Goal: Task Accomplishment & Management: Manage account settings

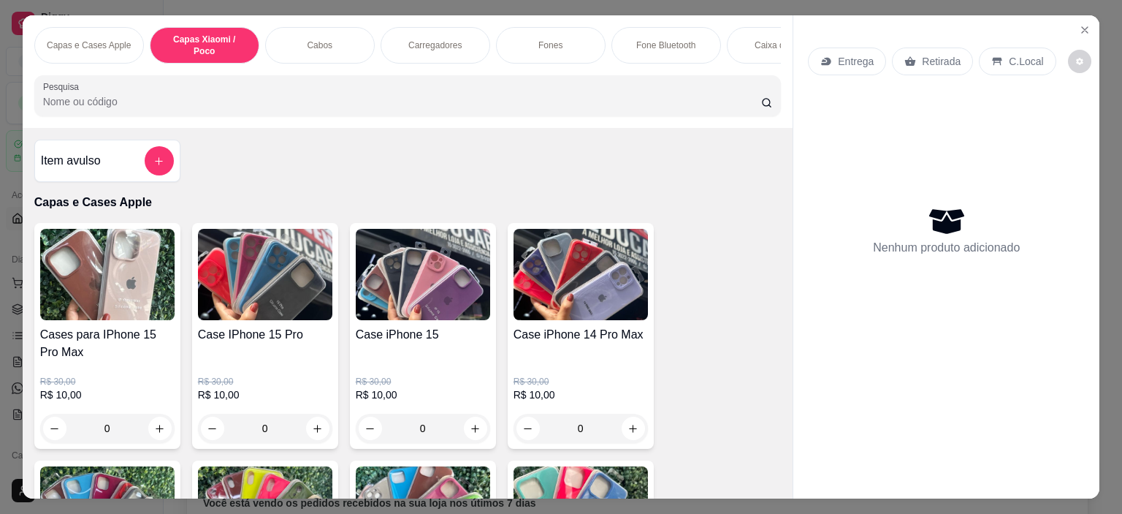
click at [856, 54] on p "Entrega" at bounding box center [856, 61] width 36 height 15
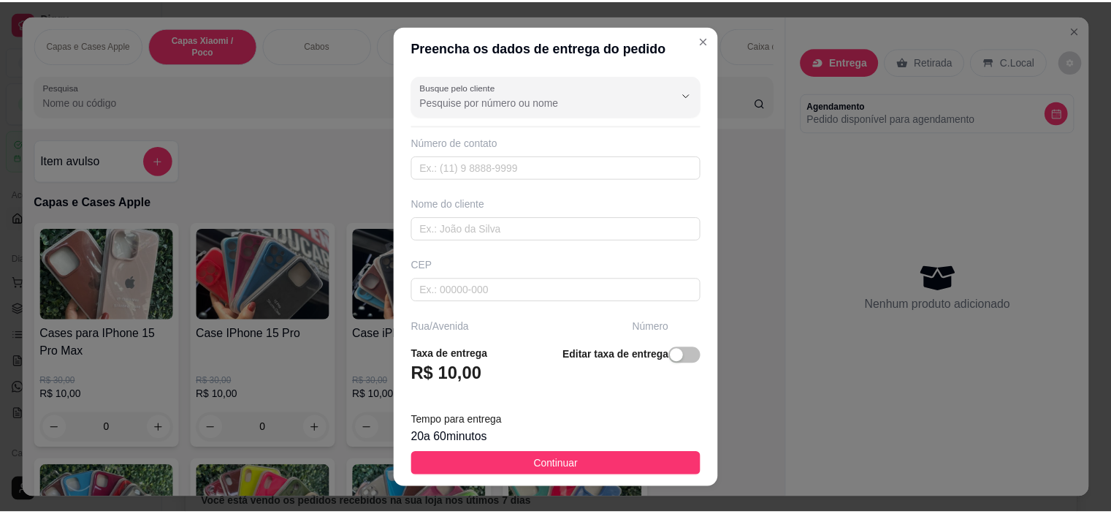
scroll to position [146, 0]
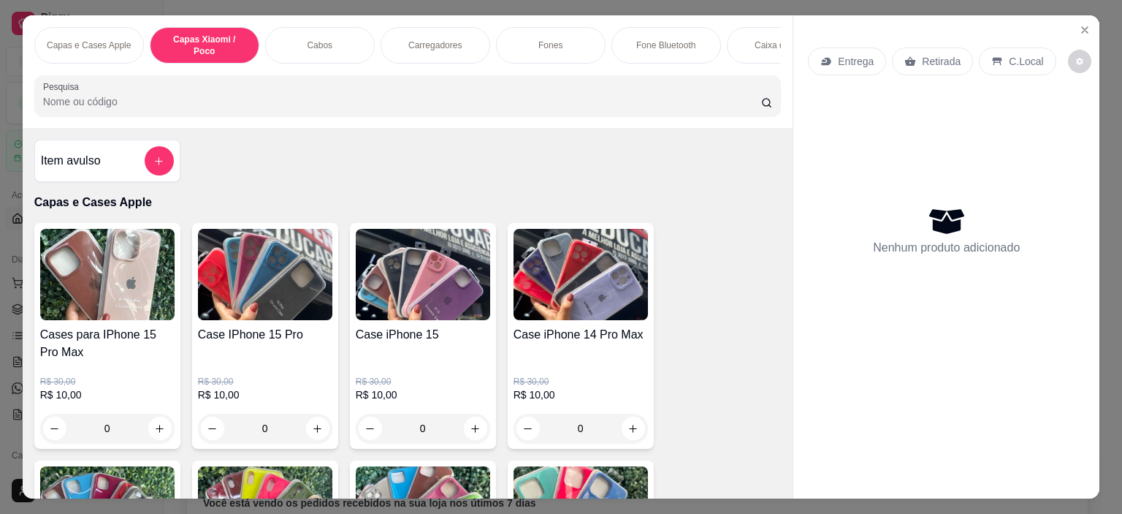
click at [922, 61] on p "Retirada" at bounding box center [941, 61] width 39 height 15
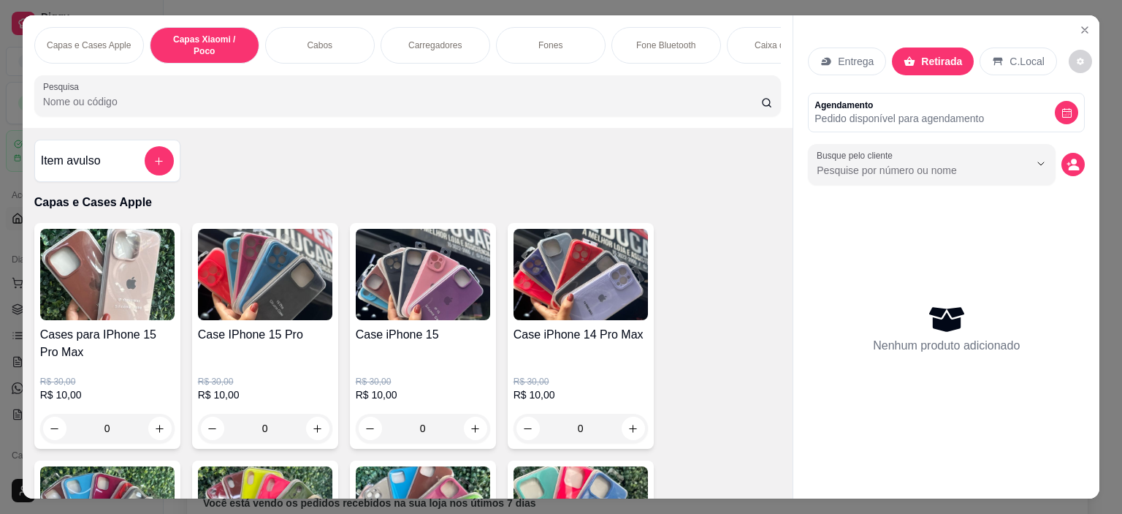
click at [959, 101] on p "Agendamento" at bounding box center [900, 105] width 170 height 12
click at [952, 125] on div "Agendamento Pedido disponível para agendamento" at bounding box center [946, 112] width 277 height 39
click at [959, 111] on p "Pedido disponível para agendamento" at bounding box center [900, 118] width 170 height 15
click at [1010, 54] on p "C.Local" at bounding box center [1027, 61] width 34 height 15
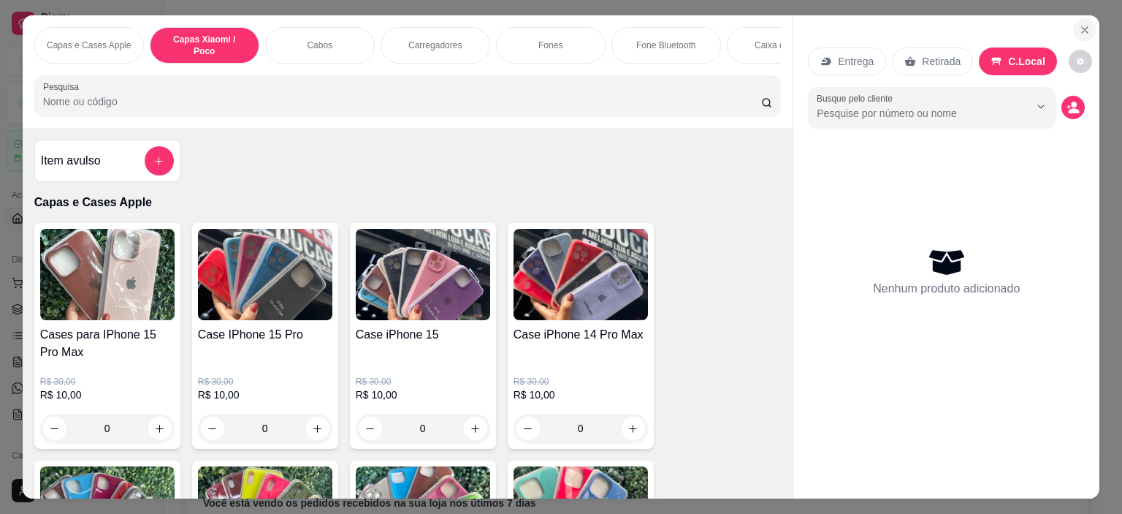
click at [1079, 24] on icon "Close" at bounding box center [1085, 30] width 12 height 12
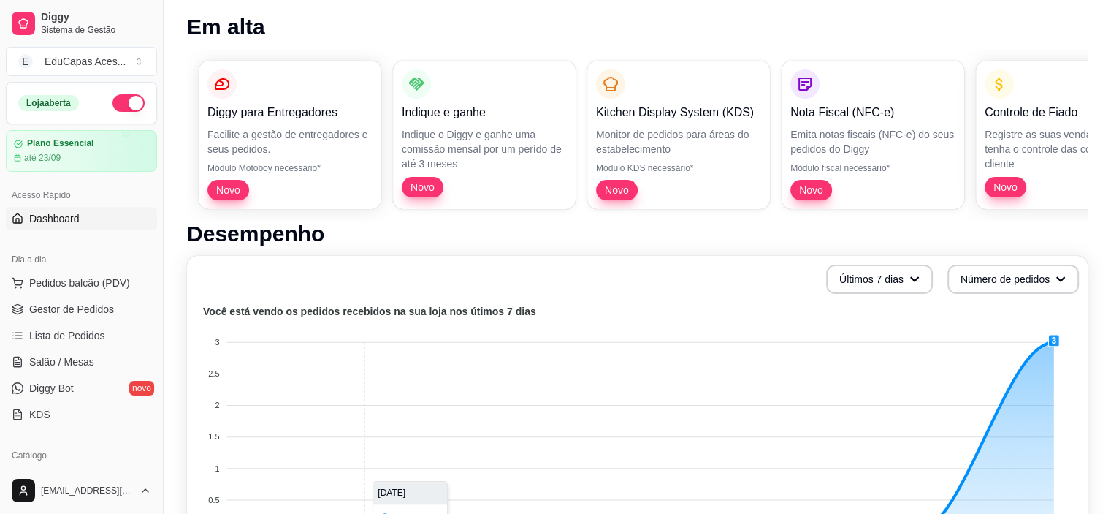
scroll to position [216, 0]
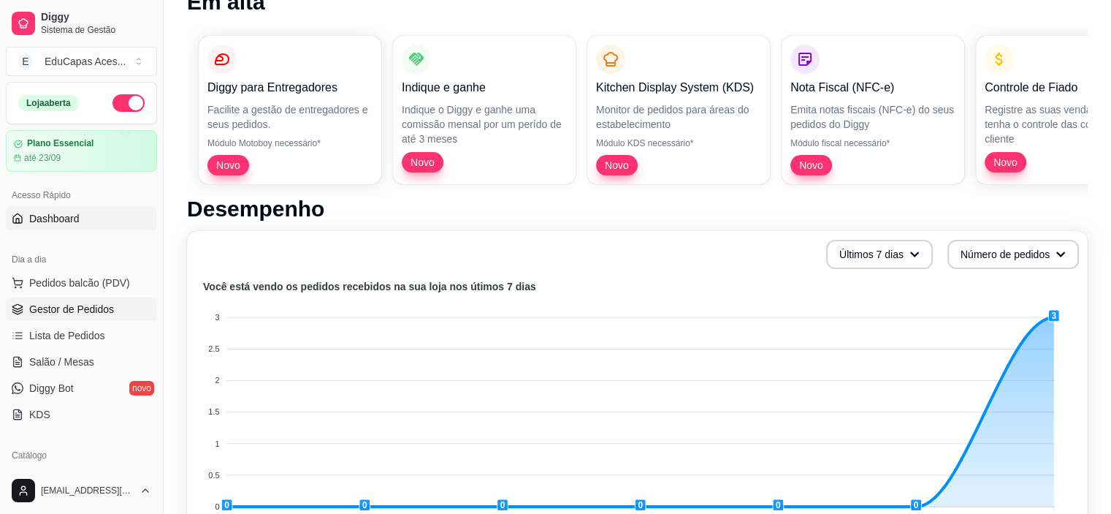
click at [99, 303] on span "Gestor de Pedidos" at bounding box center [71, 309] width 85 height 15
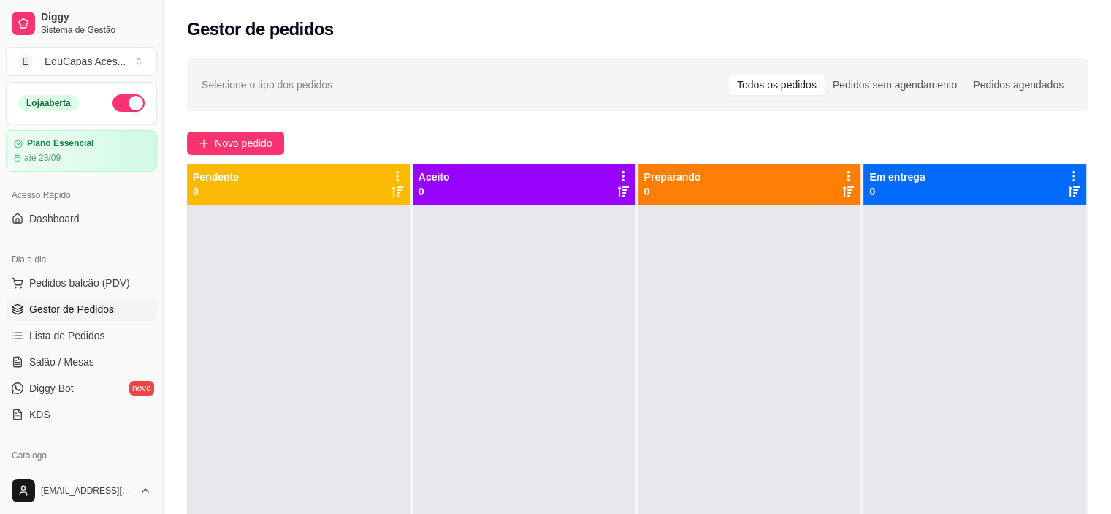
click at [762, 86] on div "Todos os pedidos" at bounding box center [777, 85] width 96 height 20
click at [729, 75] on input "Todos os pedidos" at bounding box center [729, 75] width 0 height 0
click at [537, 125] on div "Selecione o tipo dos pedidos Todos os pedidos Pedidos sem agendamento Pedidos a…" at bounding box center [638, 372] width 948 height 645
